Goal: Information Seeking & Learning: Learn about a topic

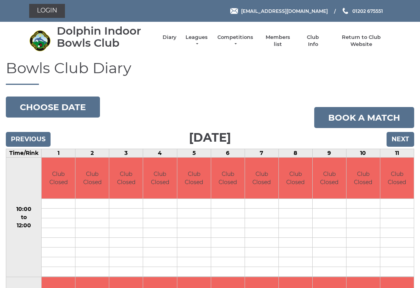
click at [409, 136] on input "Next" at bounding box center [400, 139] width 28 height 15
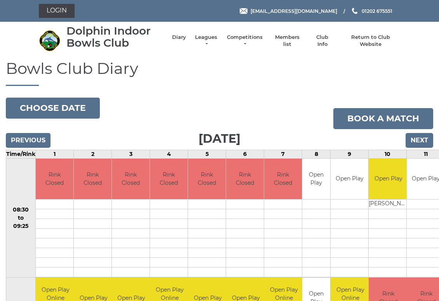
click at [72, 107] on button "Choose date" at bounding box center [53, 108] width 94 height 21
click at [212, 42] on link "Leagues" at bounding box center [206, 41] width 24 height 14
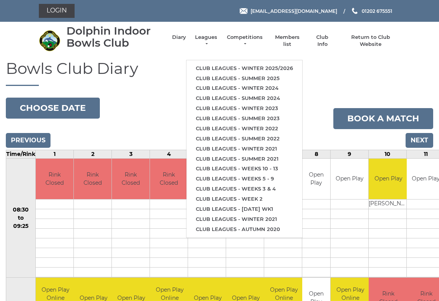
click at [255, 68] on link "Club leagues - Winter 2025/2026" at bounding box center [244, 68] width 116 height 10
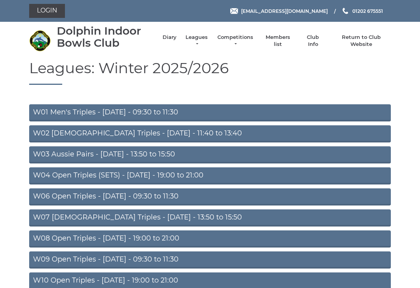
click at [130, 197] on link "W06 Open Triples - [DATE] - 09:30 to 11:30" at bounding box center [209, 196] width 361 height 17
